Goal: Complete application form

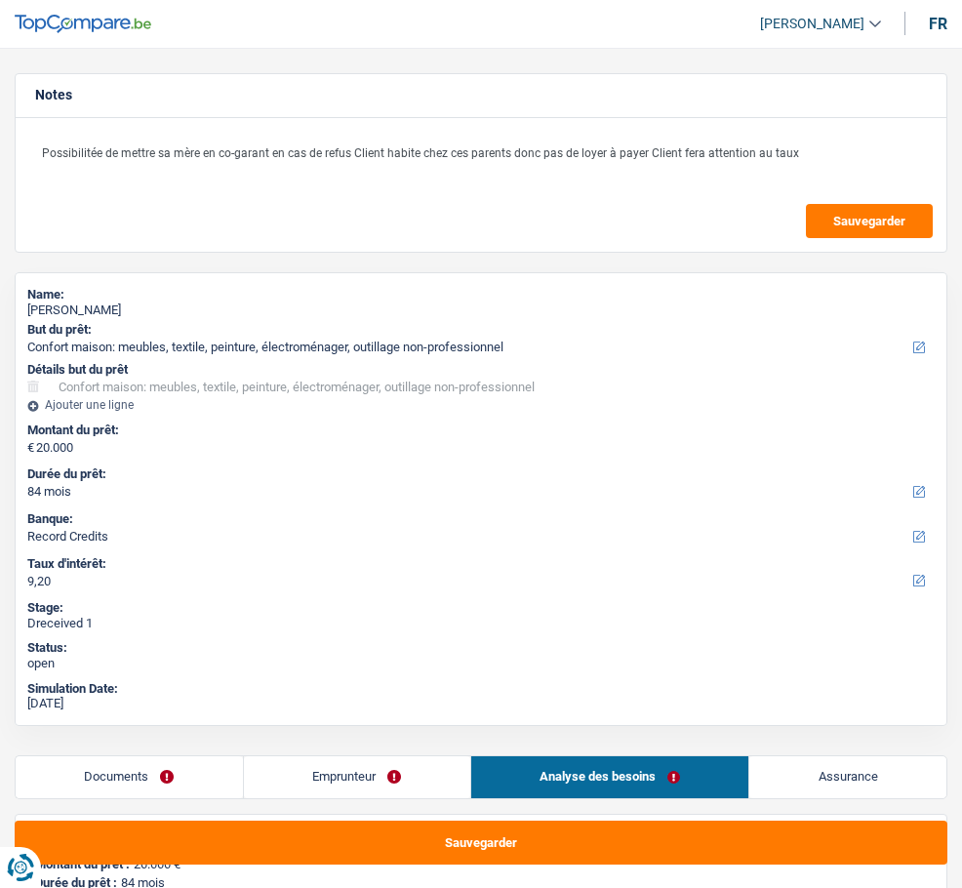
select select "household"
select select "84"
select select "record credits"
select select "household"
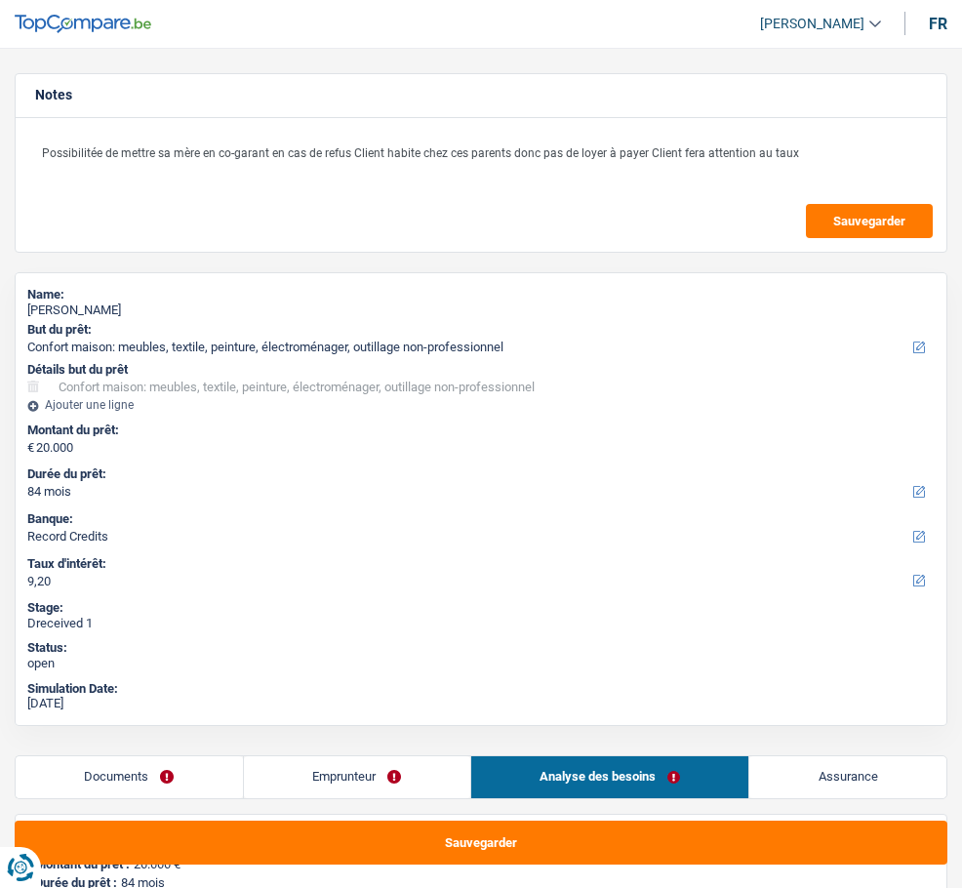
select select "household"
select select "false"
select select "84"
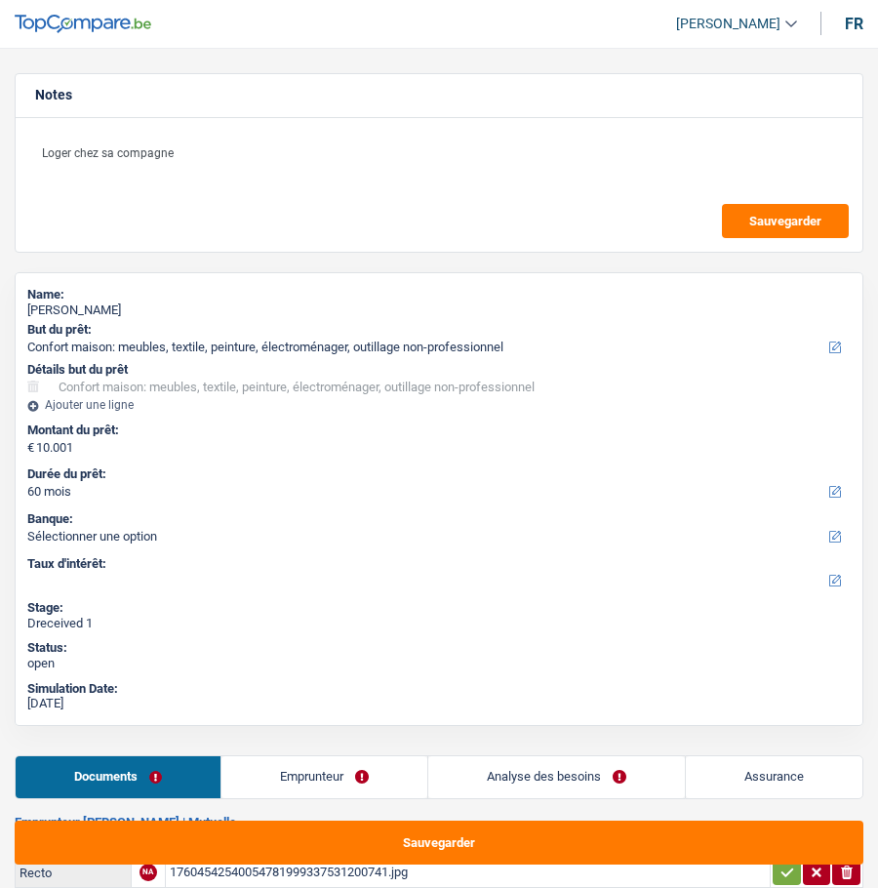
select select "household"
select select "60"
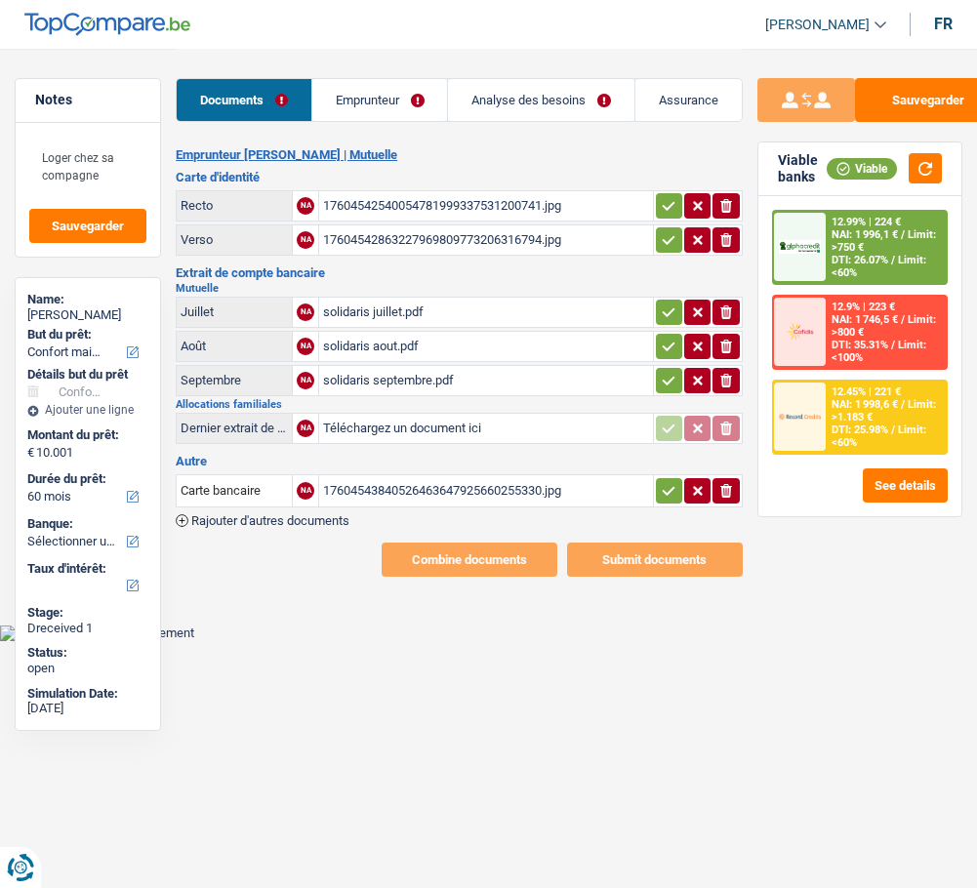
click at [368, 98] on link "Emprunteur" at bounding box center [380, 100] width 136 height 42
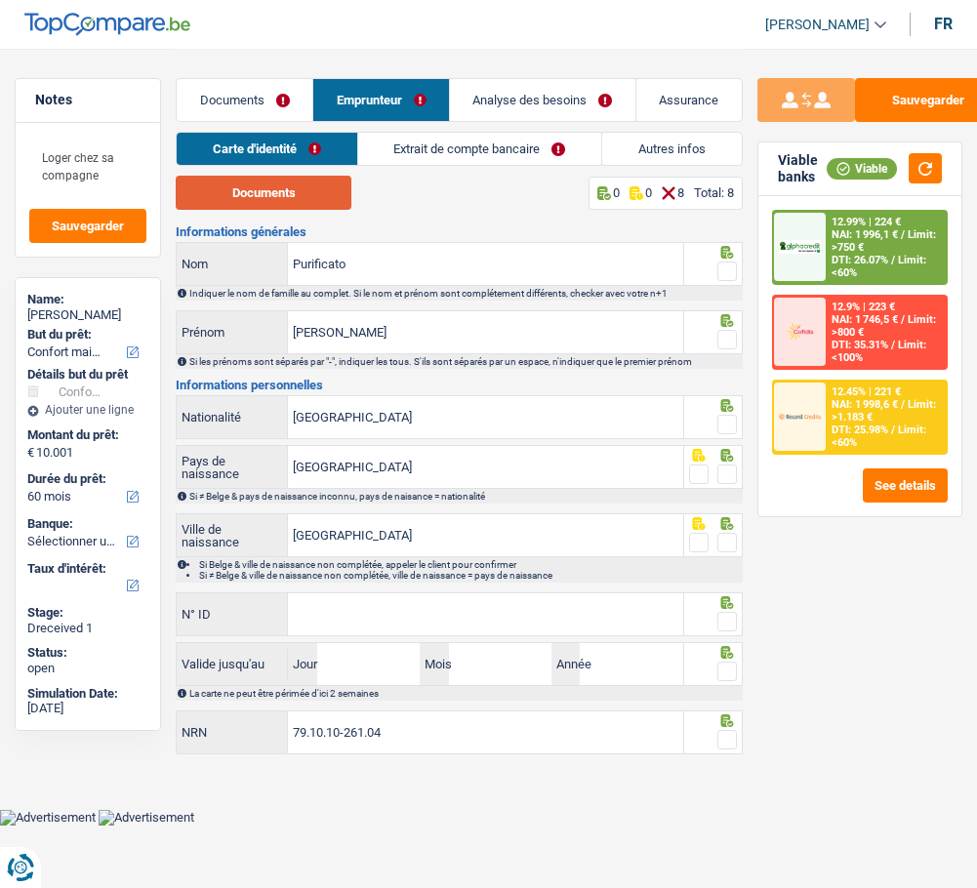
click at [300, 184] on button "Documents" at bounding box center [264, 193] width 176 height 34
click at [729, 264] on span at bounding box center [727, 271] width 20 height 20
click at [0, 0] on input "radio" at bounding box center [0, 0] width 0 height 0
click at [733, 336] on span at bounding box center [727, 340] width 20 height 20
click at [0, 0] on input "radio" at bounding box center [0, 0] width 0 height 0
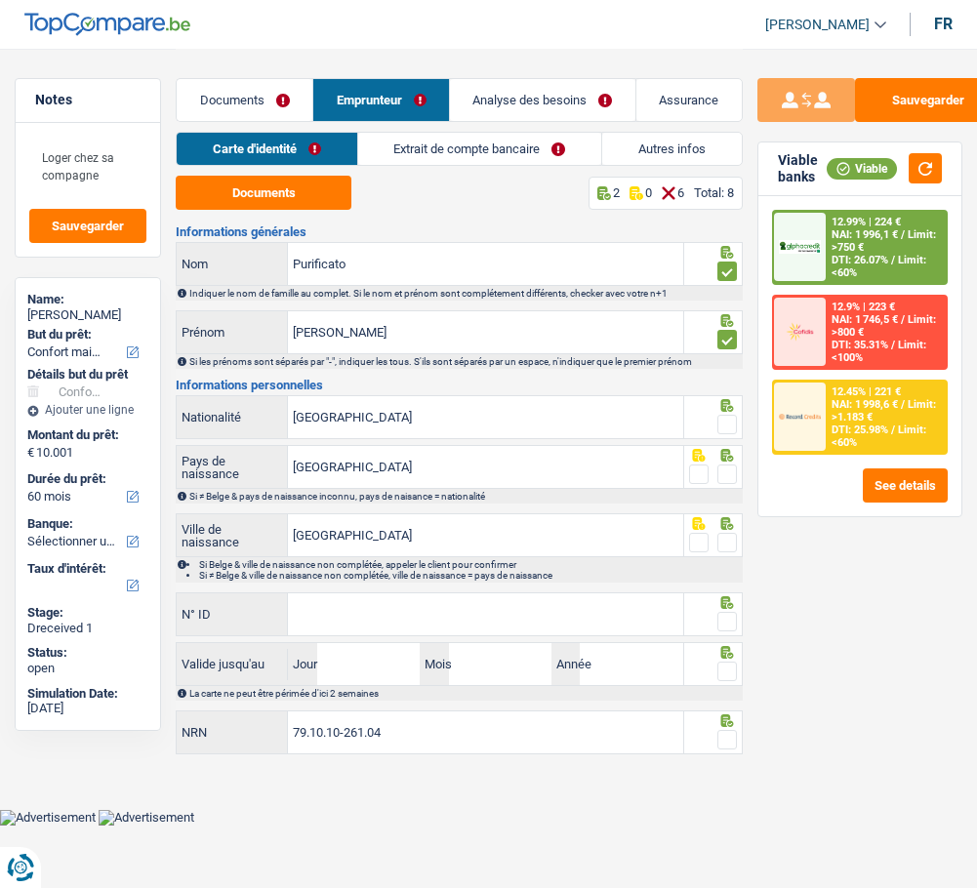
click at [727, 416] on span at bounding box center [727, 425] width 20 height 20
click at [0, 0] on input "radio" at bounding box center [0, 0] width 0 height 0
click at [732, 469] on span at bounding box center [727, 474] width 20 height 20
click at [0, 0] on input "radio" at bounding box center [0, 0] width 0 height 0
click at [717, 536] on span at bounding box center [727, 543] width 20 height 20
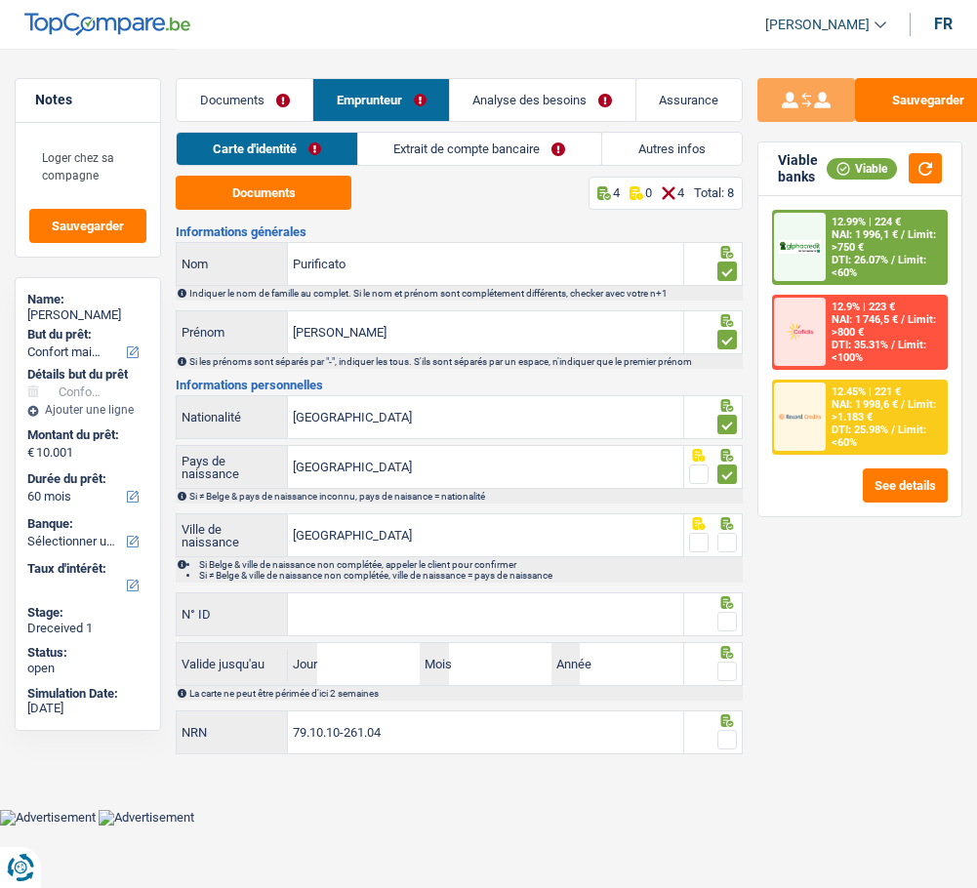
click at [0, 0] on input "radio" at bounding box center [0, 0] width 0 height 0
click at [408, 619] on input "N° ID" at bounding box center [485, 614] width 394 height 42
click at [724, 612] on span at bounding box center [727, 622] width 20 height 20
click at [0, 0] on input "radio" at bounding box center [0, 0] width 0 height 0
